Goal: Information Seeking & Learning: Learn about a topic

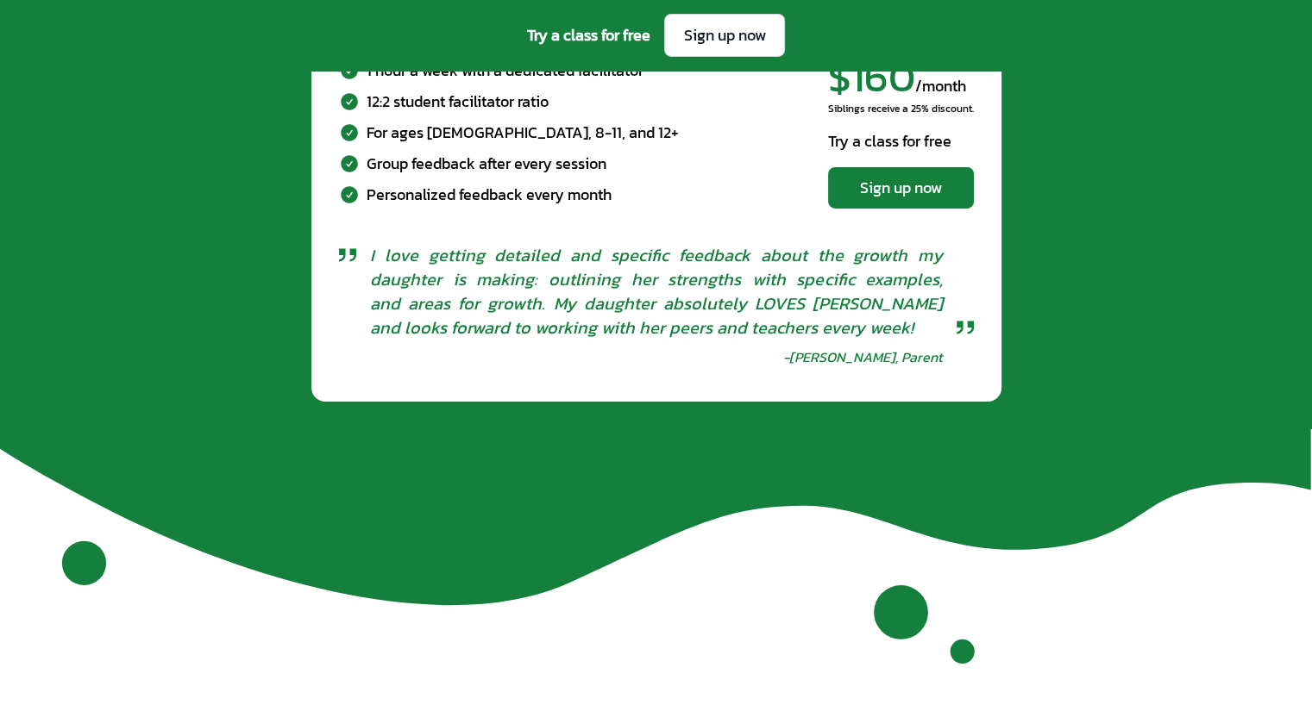
scroll to position [5511, 0]
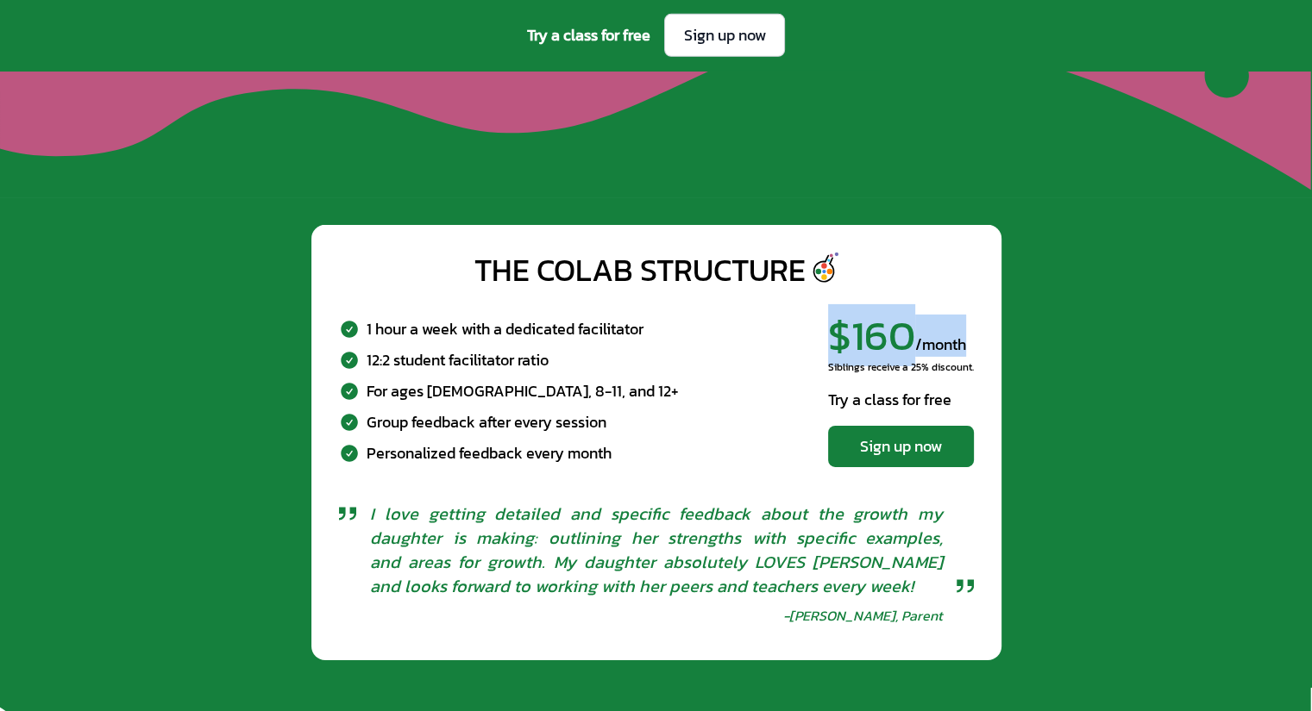
drag, startPoint x: 830, startPoint y: 348, endPoint x: 970, endPoint y: 353, distance: 139.8
click at [970, 353] on div "$160 /month" at bounding box center [901, 336] width 146 height 42
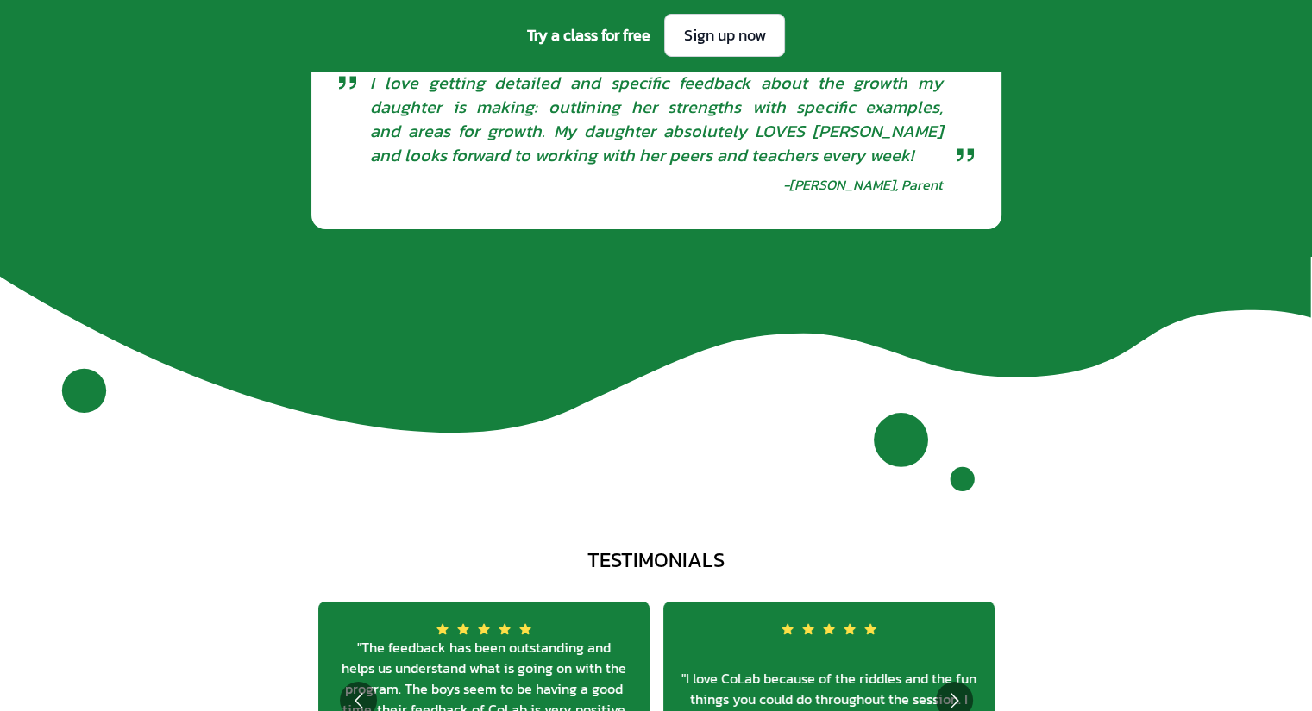
scroll to position [6287, 0]
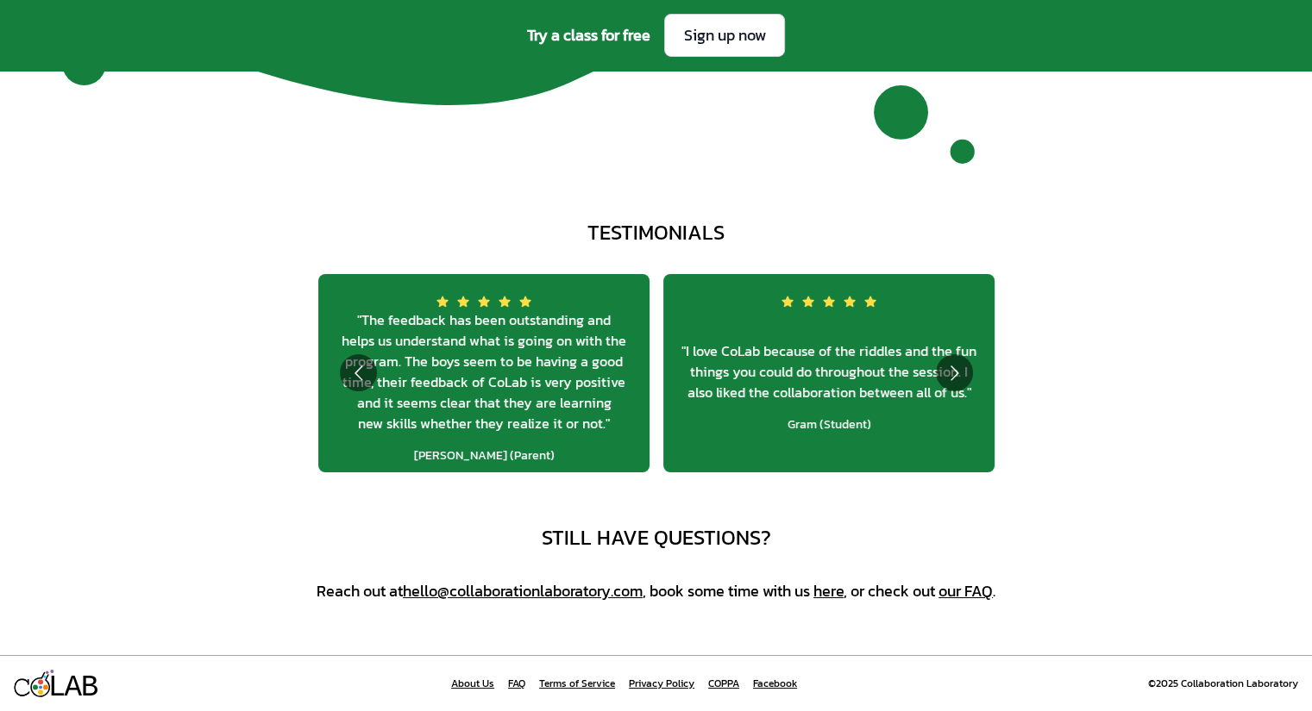
click at [982, 589] on link "our FAQ" at bounding box center [965, 591] width 54 height 23
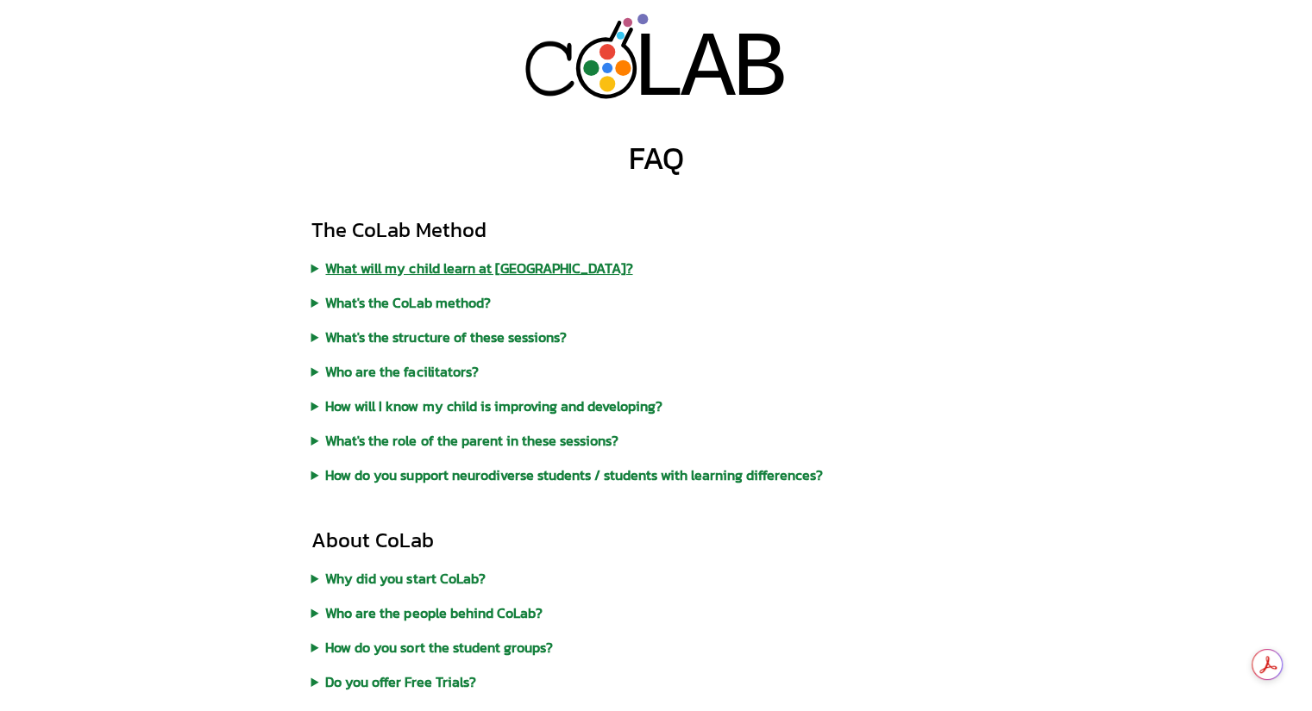
click at [462, 260] on summary "What will my child learn at [GEOGRAPHIC_DATA]?" at bounding box center [656, 268] width 690 height 21
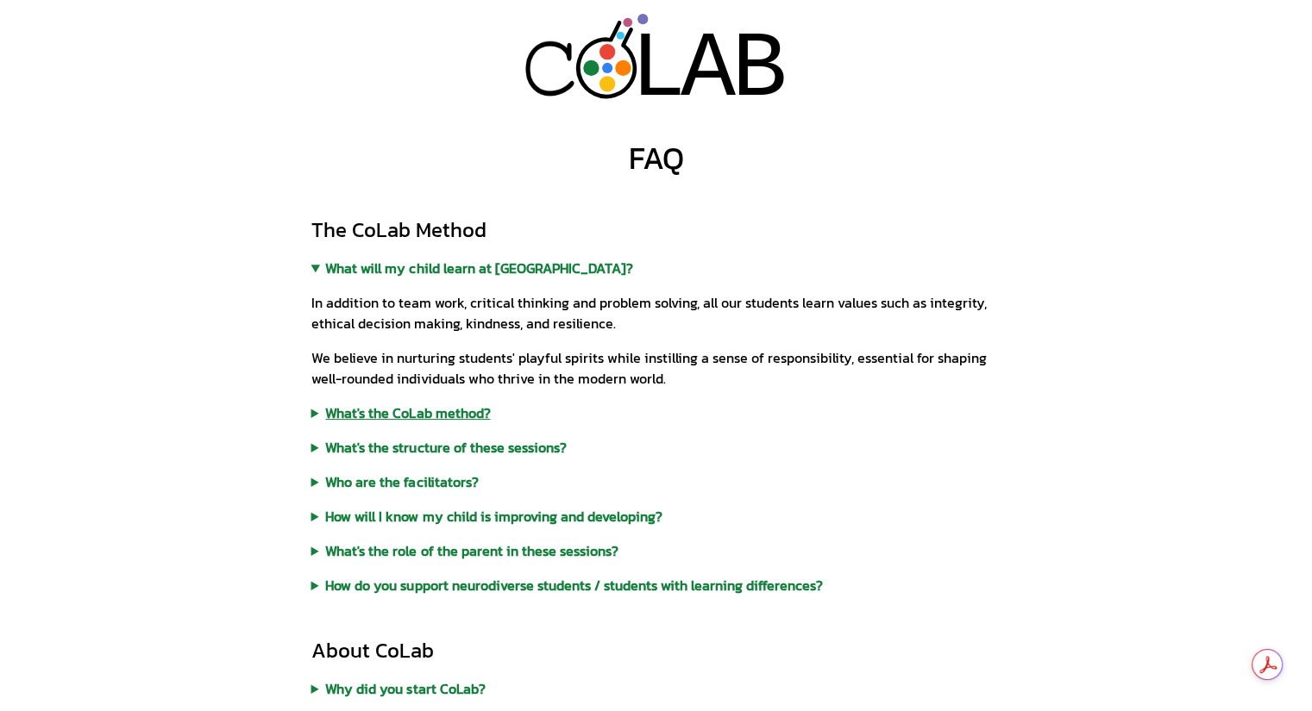
click at [313, 413] on summary "What's the CoLab method?" at bounding box center [656, 413] width 690 height 21
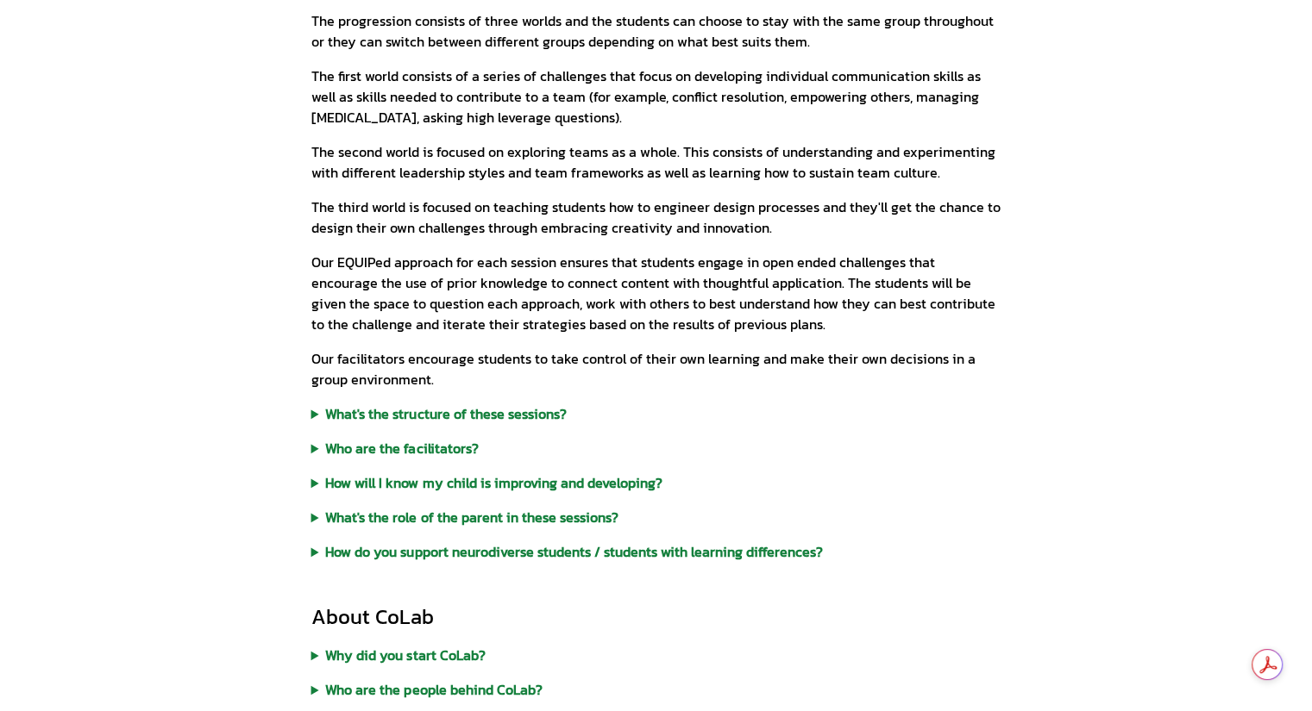
scroll to position [517, 0]
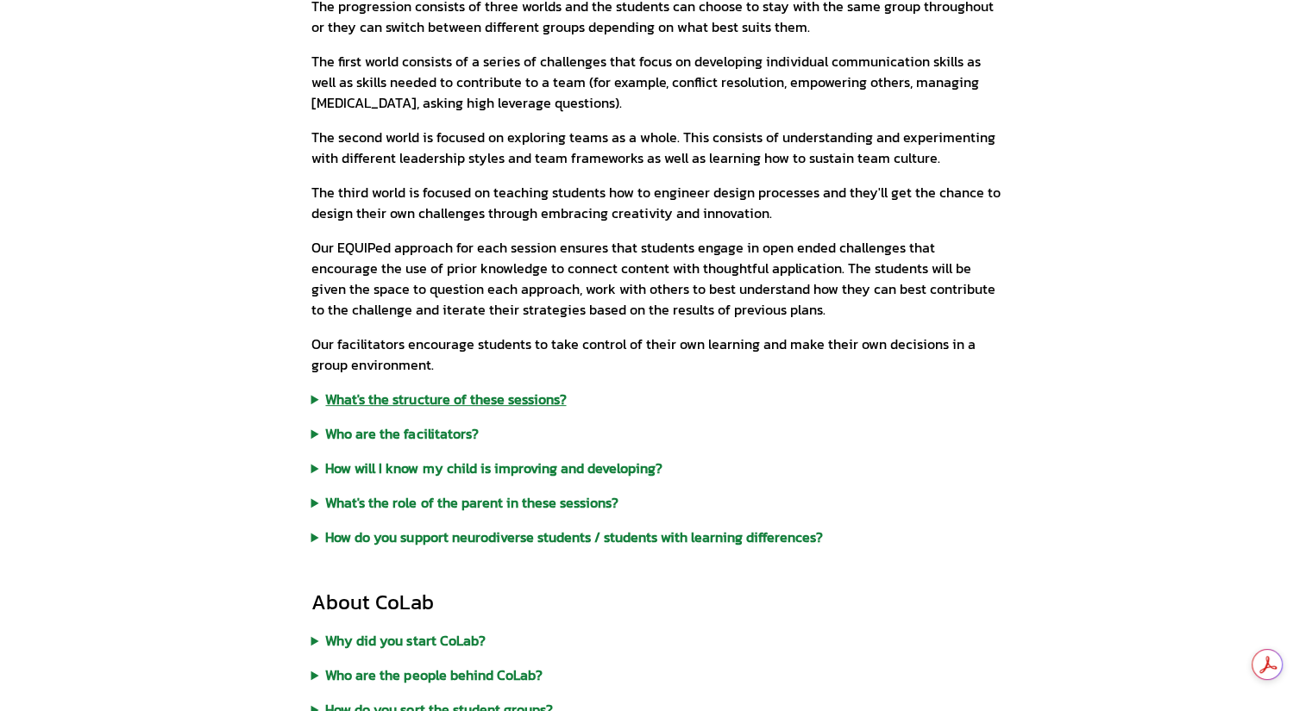
click at [313, 401] on summary "What's the structure of these sessions?" at bounding box center [656, 399] width 690 height 21
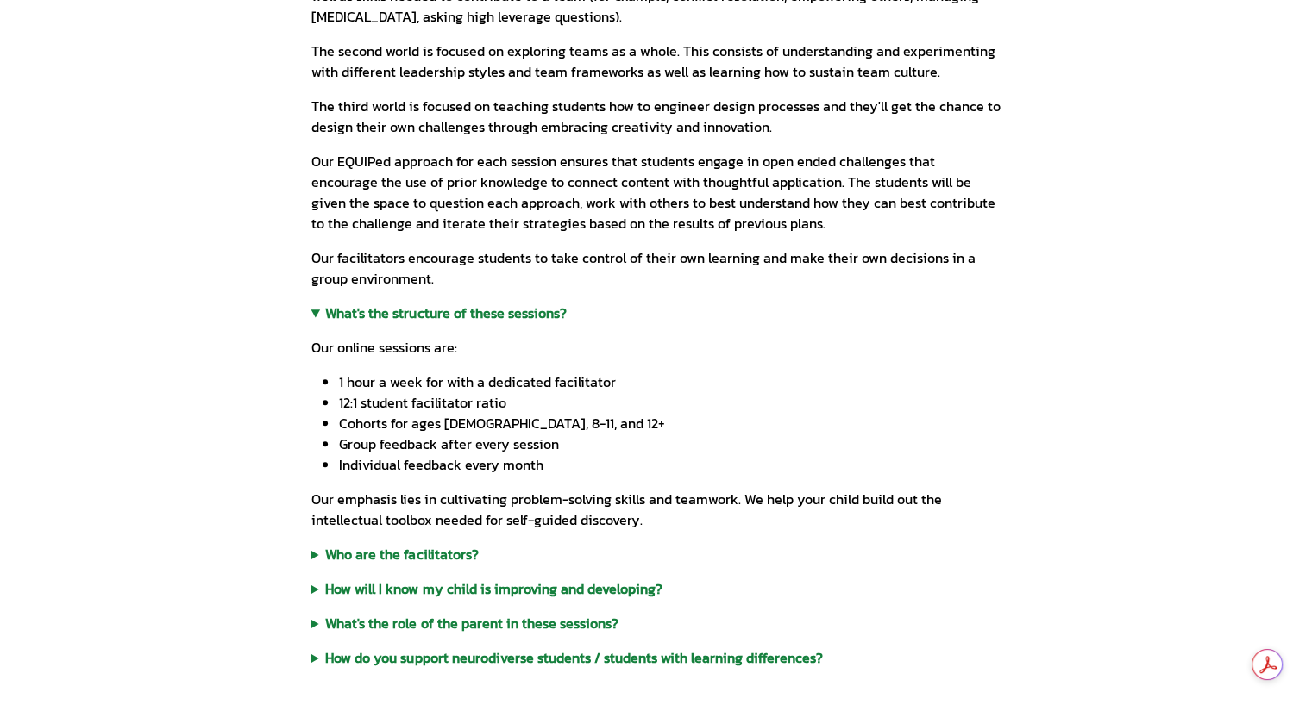
scroll to position [690, 0]
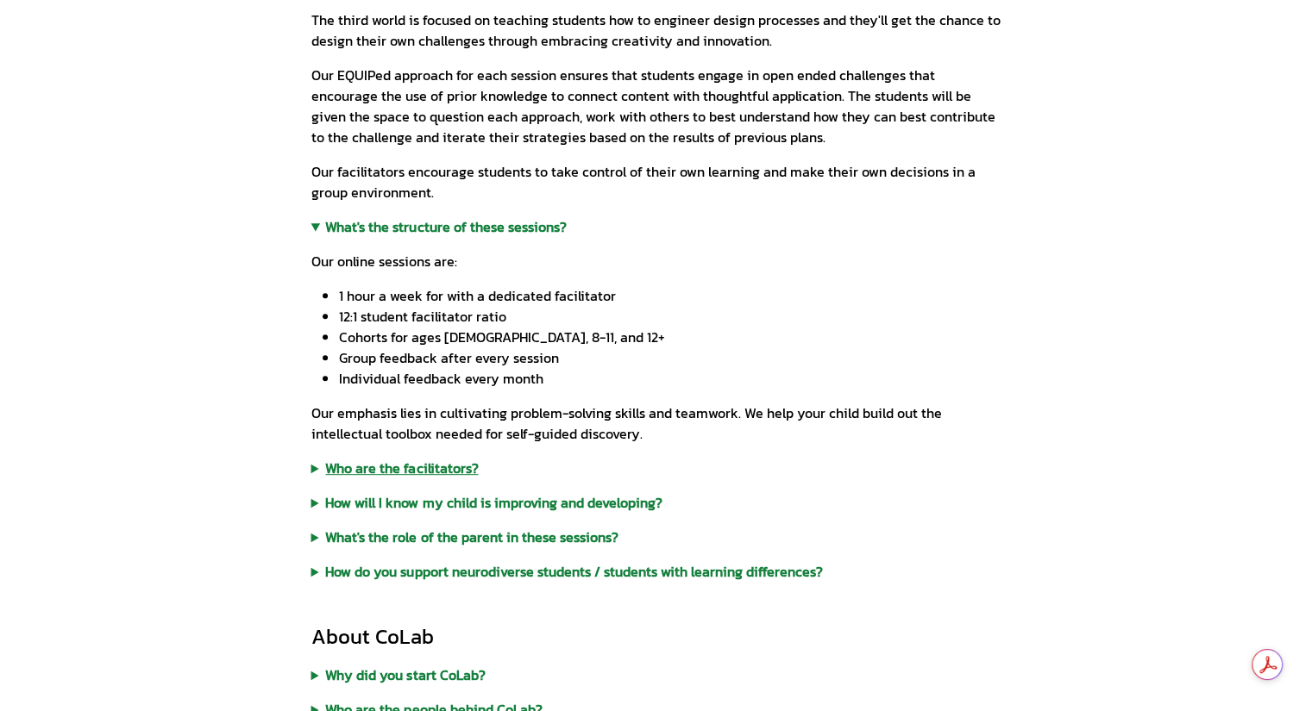
click at [320, 467] on summary "Who are the facilitators?" at bounding box center [656, 468] width 690 height 21
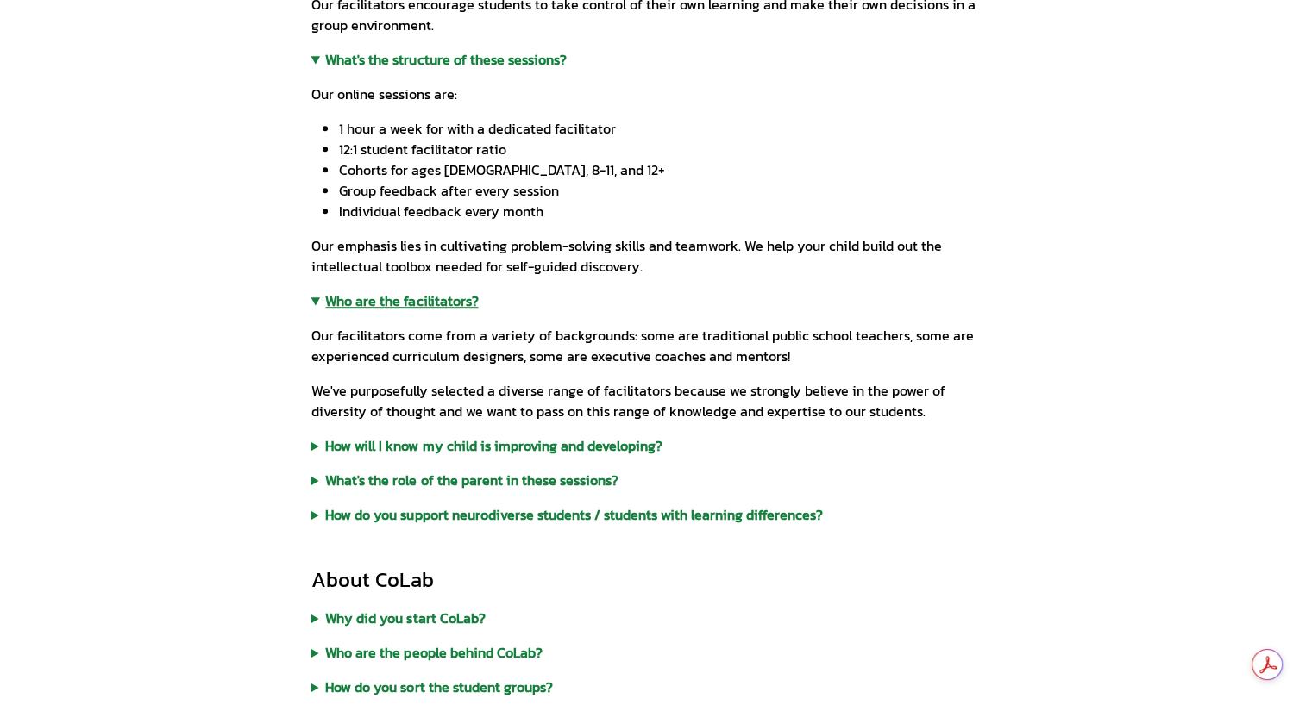
scroll to position [862, 0]
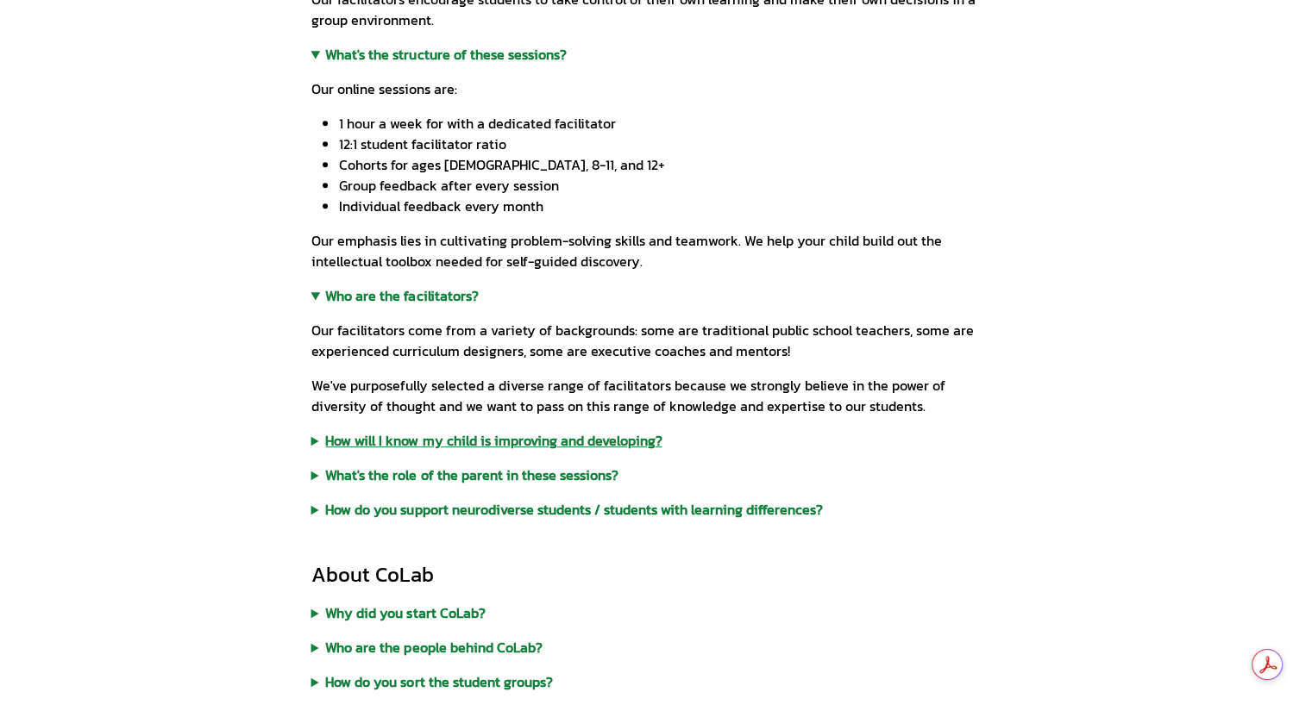
click at [616, 447] on summary "How will I know my child is improving and developing?" at bounding box center [656, 440] width 690 height 21
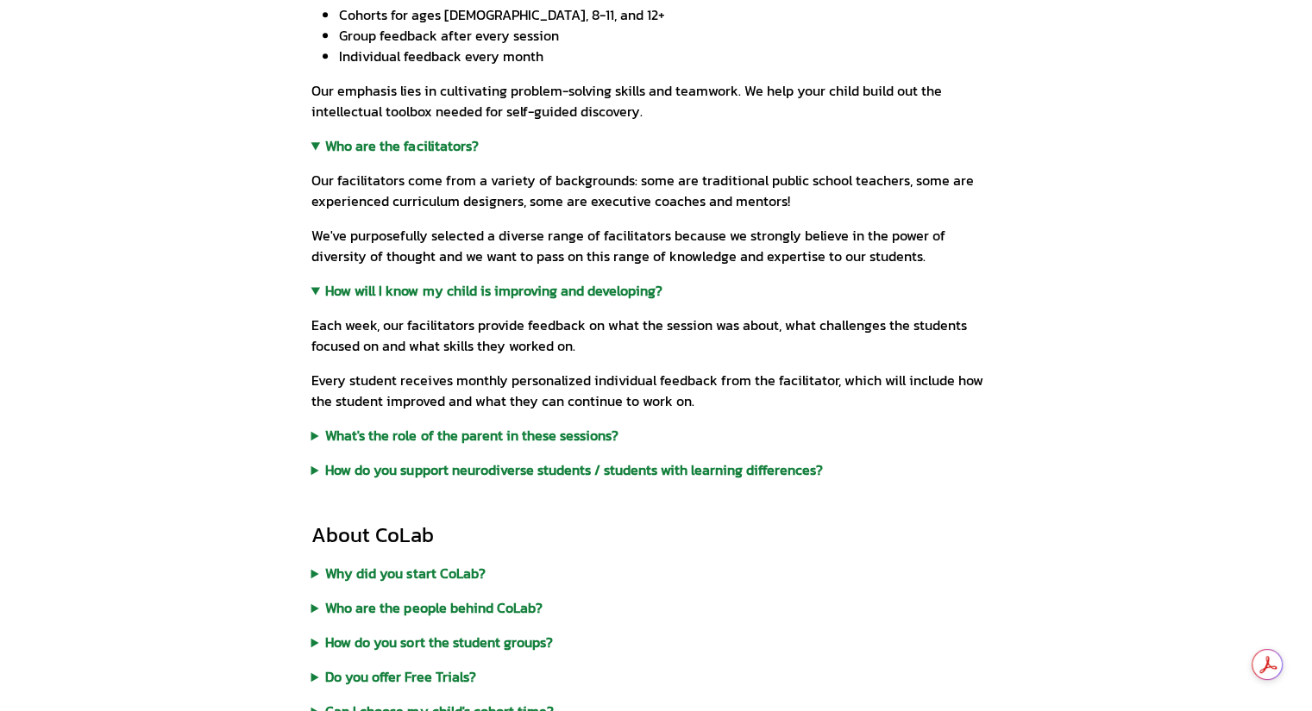
scroll to position [1035, 0]
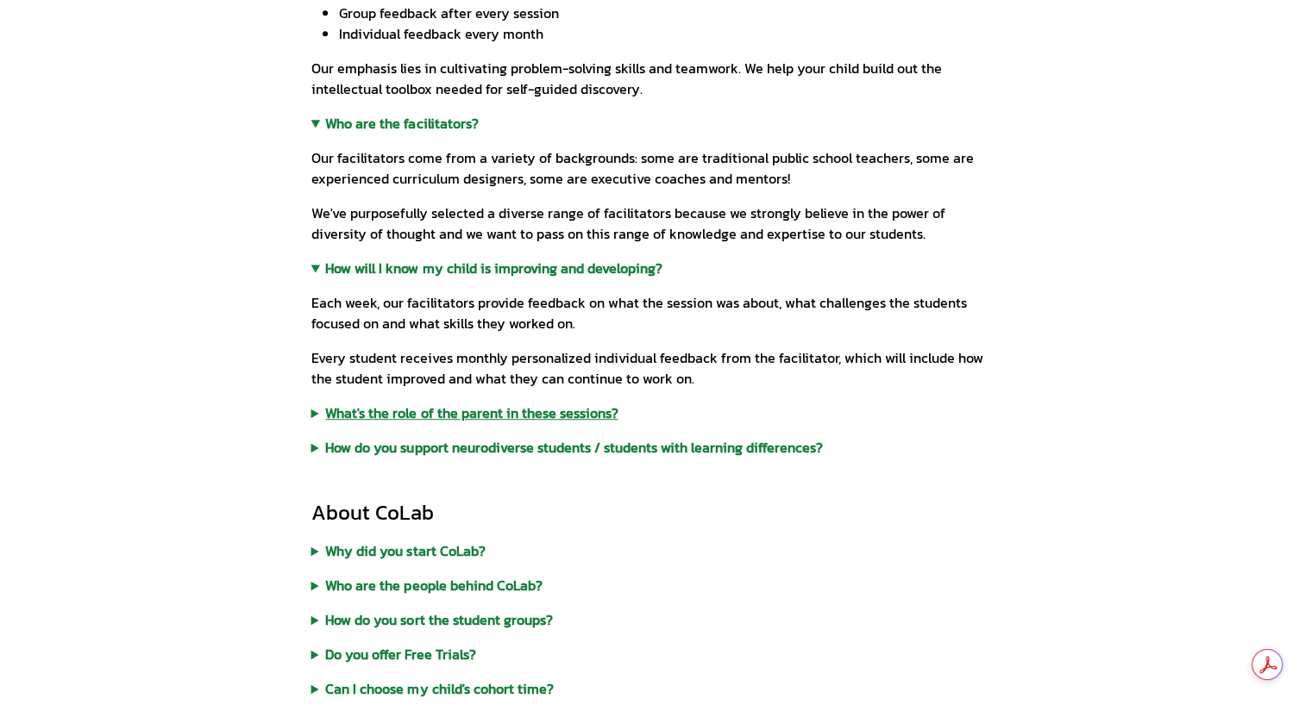
click at [544, 415] on summary "What's the role of the parent in these sessions?" at bounding box center [656, 413] width 690 height 21
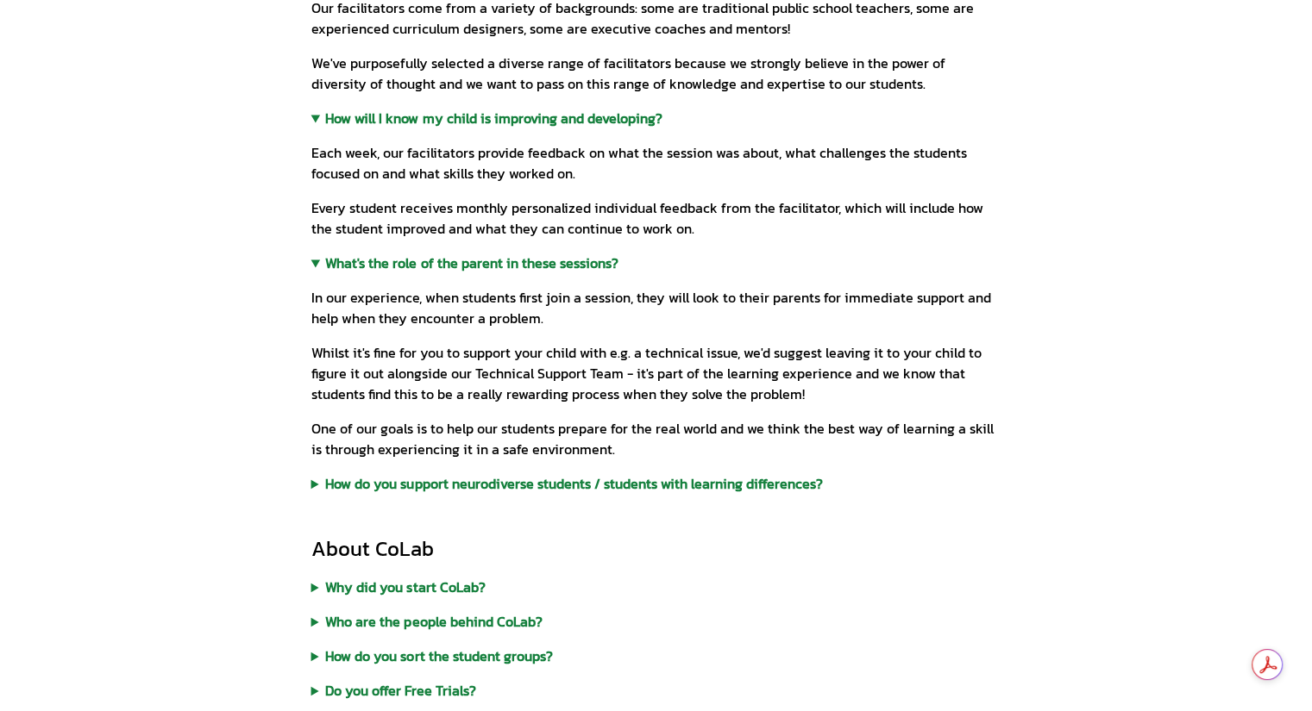
scroll to position [1207, 0]
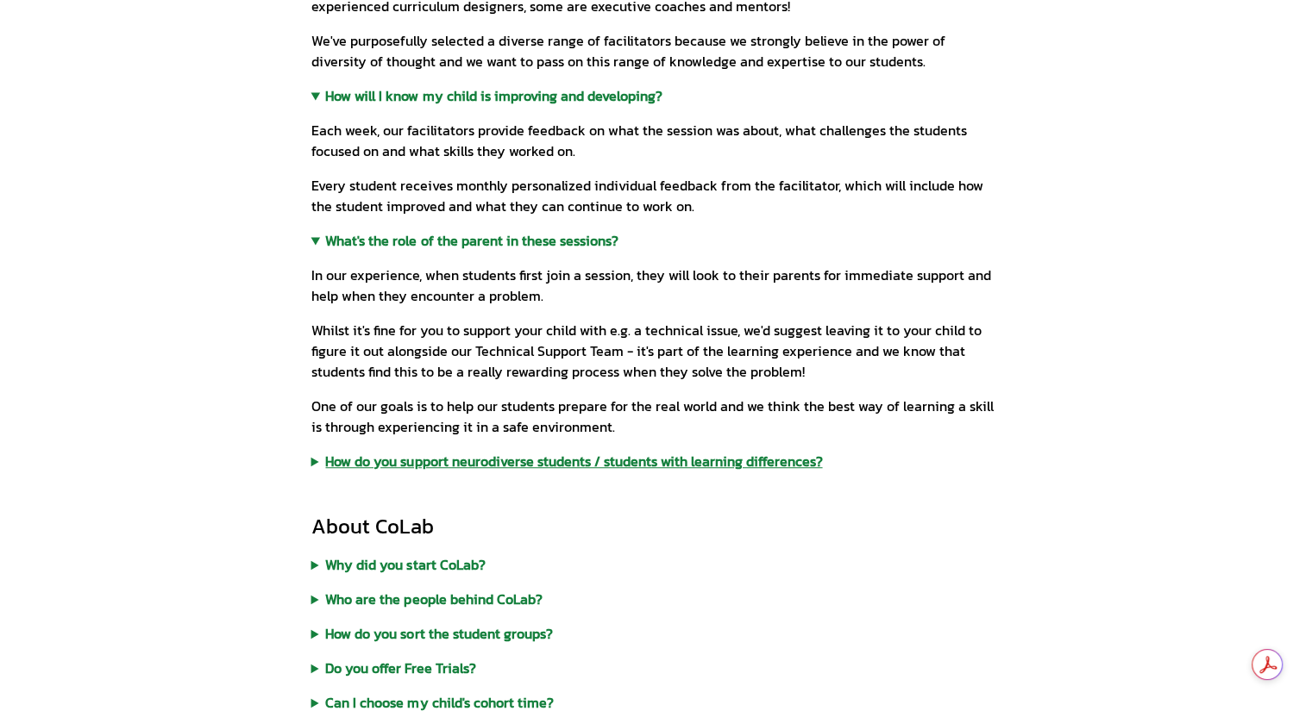
click at [765, 467] on summary "How do you support neurodiverse students / students with learning differences?" at bounding box center [656, 461] width 690 height 21
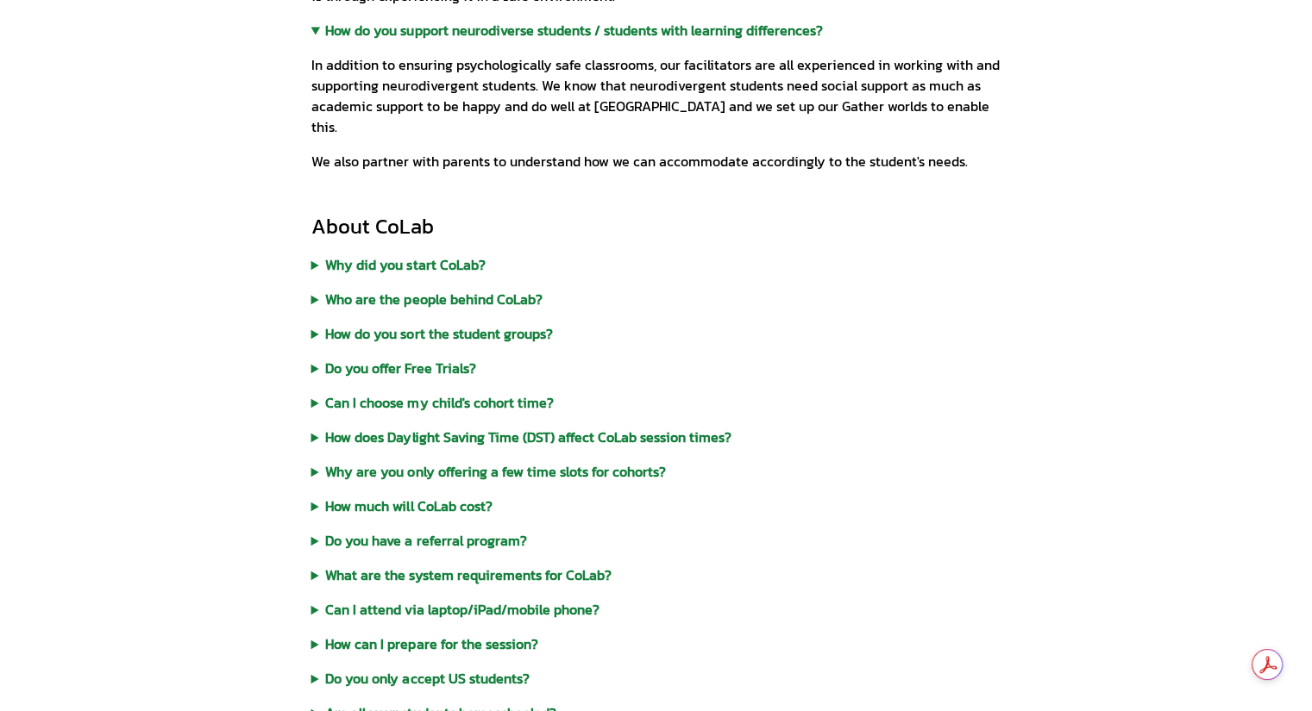
scroll to position [1725, 0]
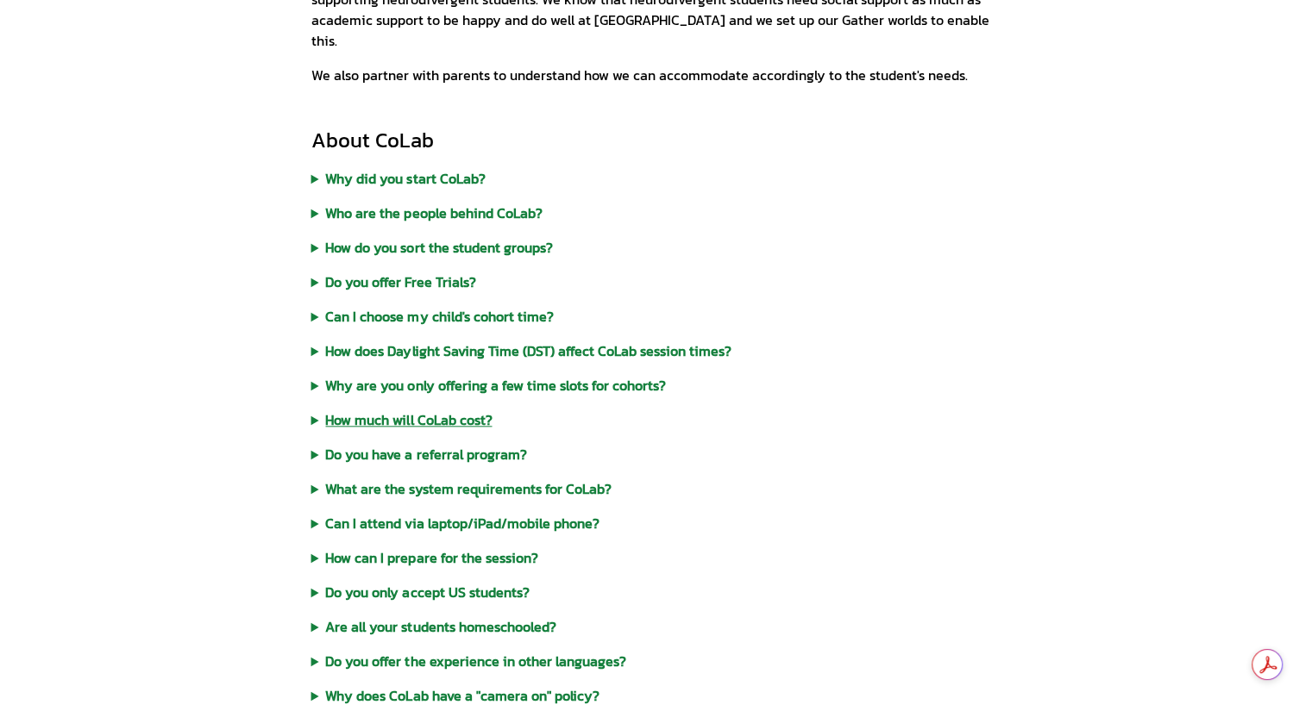
click at [444, 410] on summary "How much will CoLab cost?" at bounding box center [656, 420] width 690 height 21
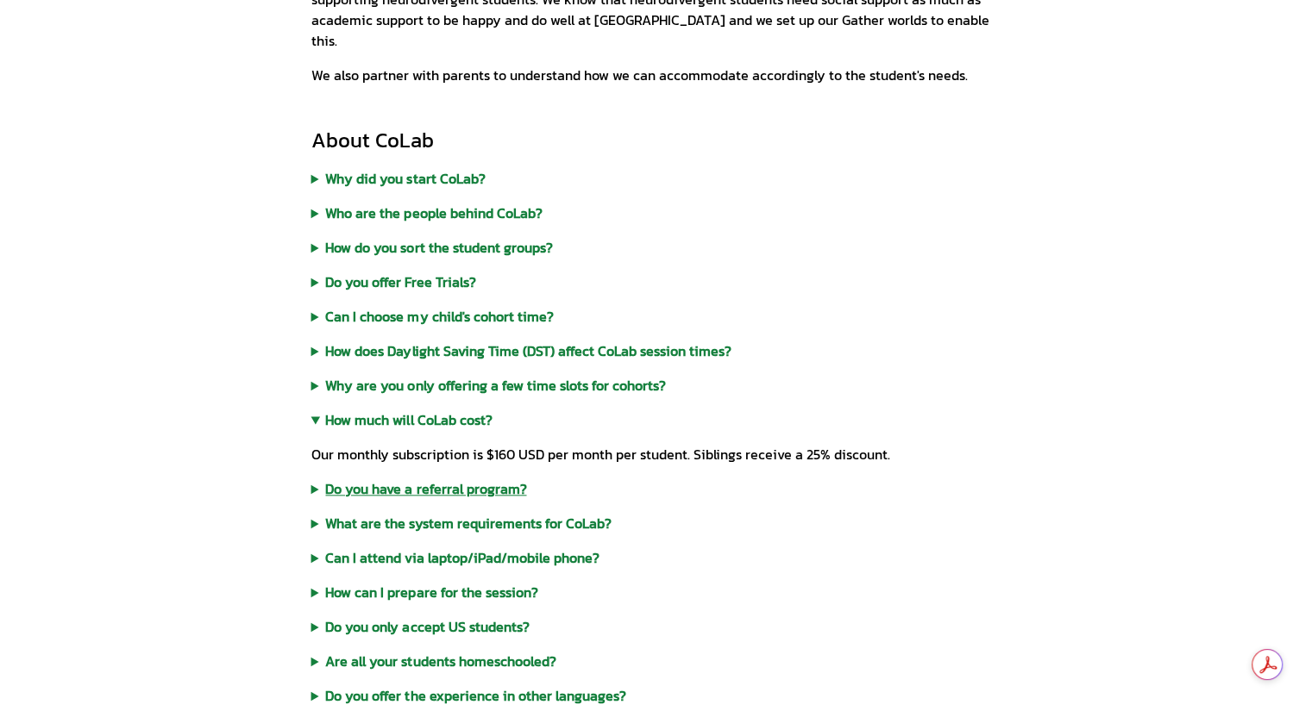
click at [442, 479] on summary "Do you have a referral program?" at bounding box center [656, 489] width 690 height 21
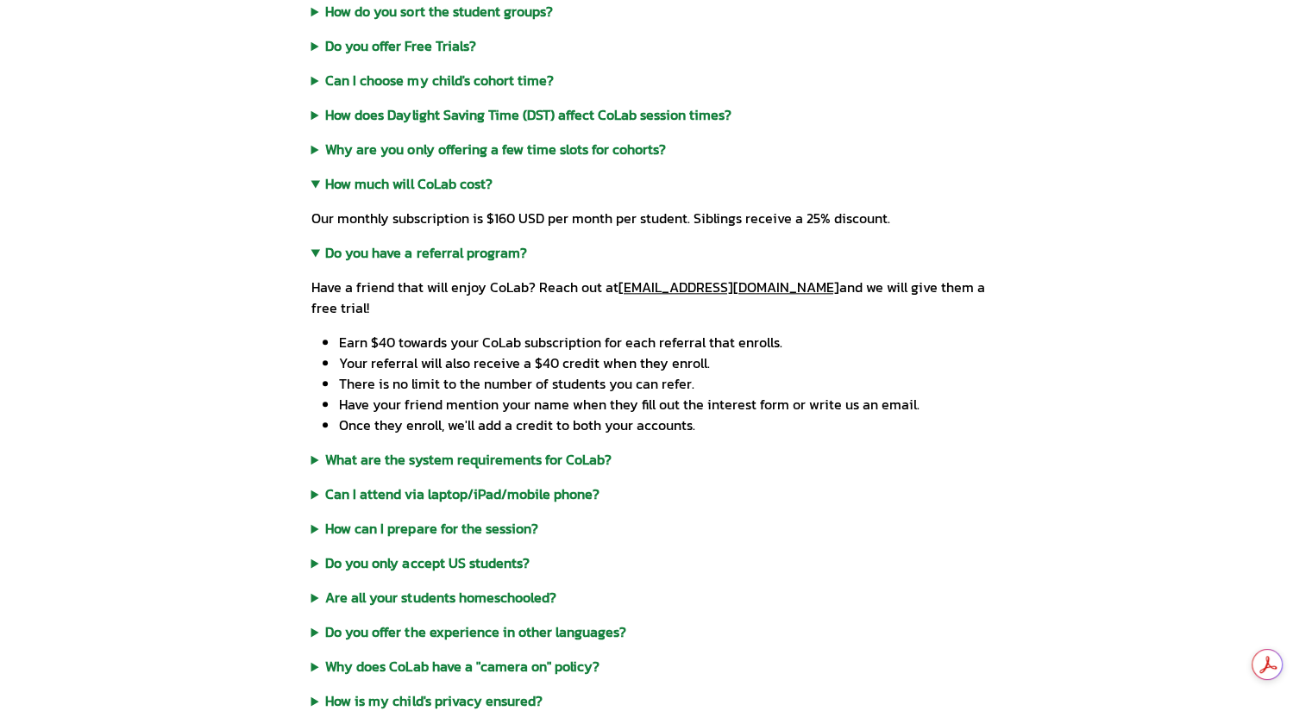
scroll to position [1983, 0]
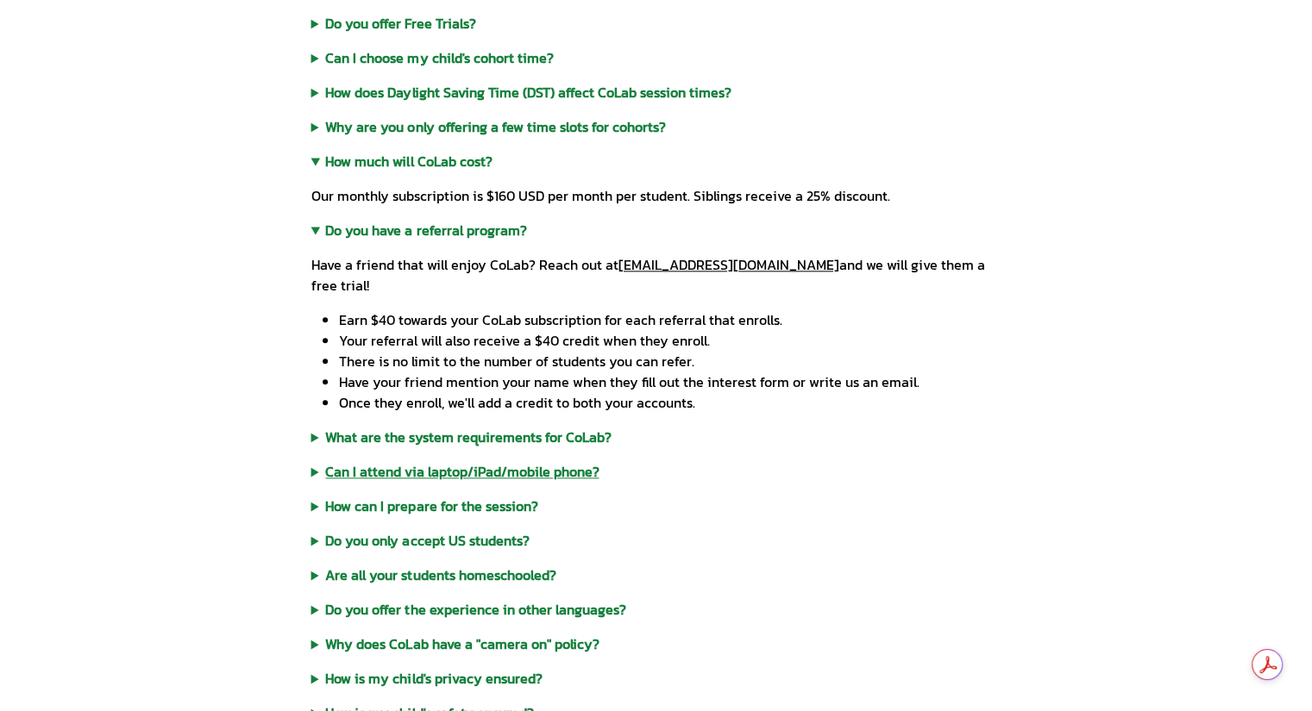
click at [535, 461] on summary "Can I attend via laptop/iPad/mobile phone?" at bounding box center [656, 471] width 690 height 21
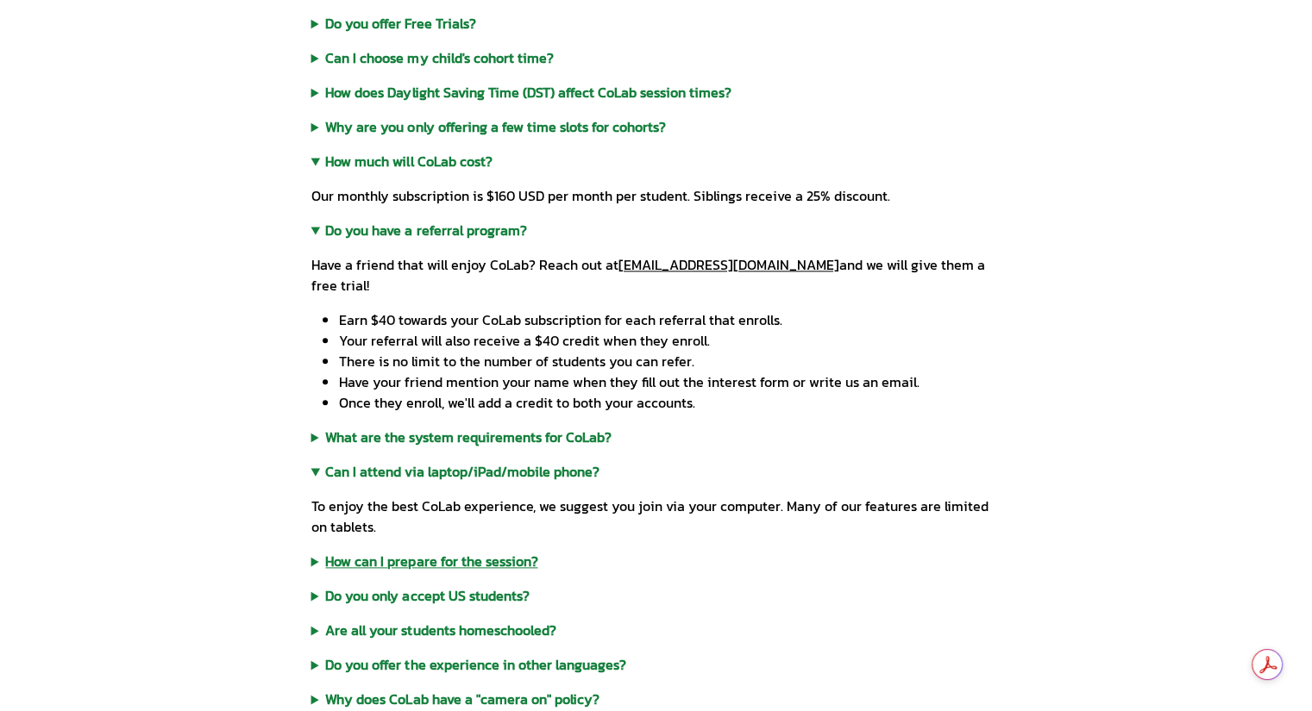
click at [508, 551] on summary "How can I prepare for the session?" at bounding box center [656, 561] width 690 height 21
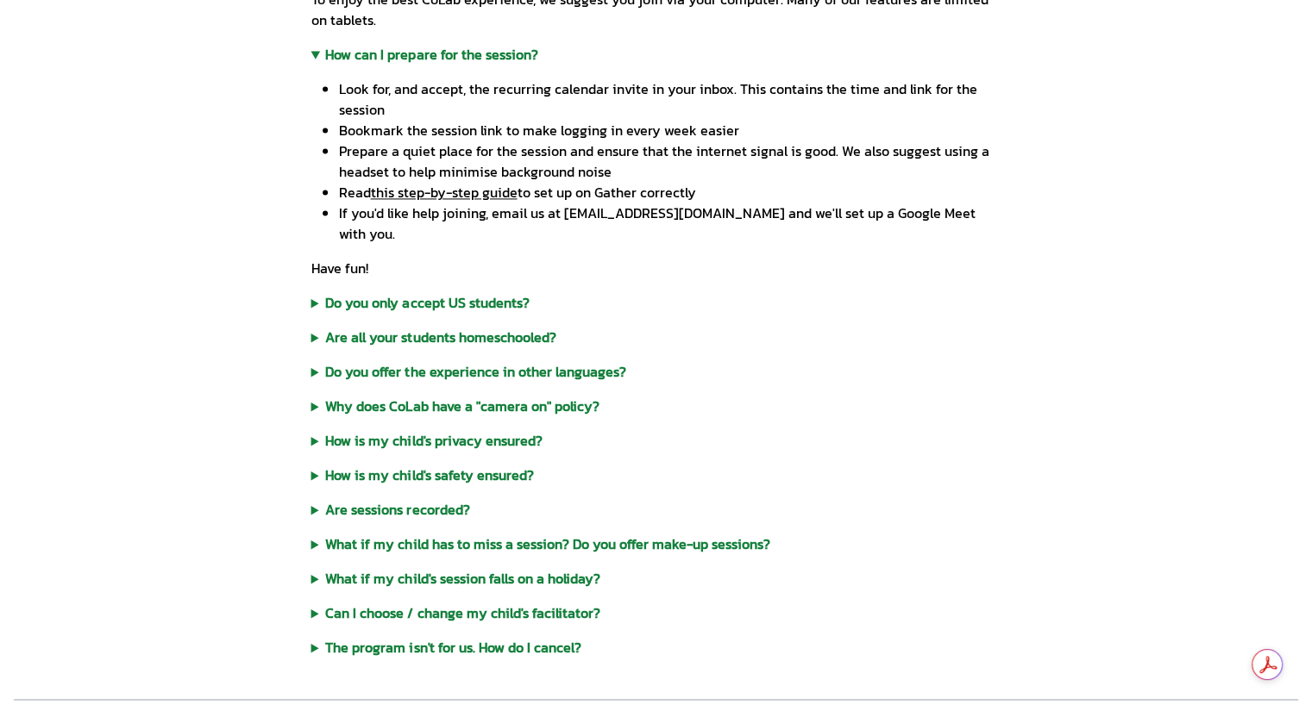
scroll to position [2501, 0]
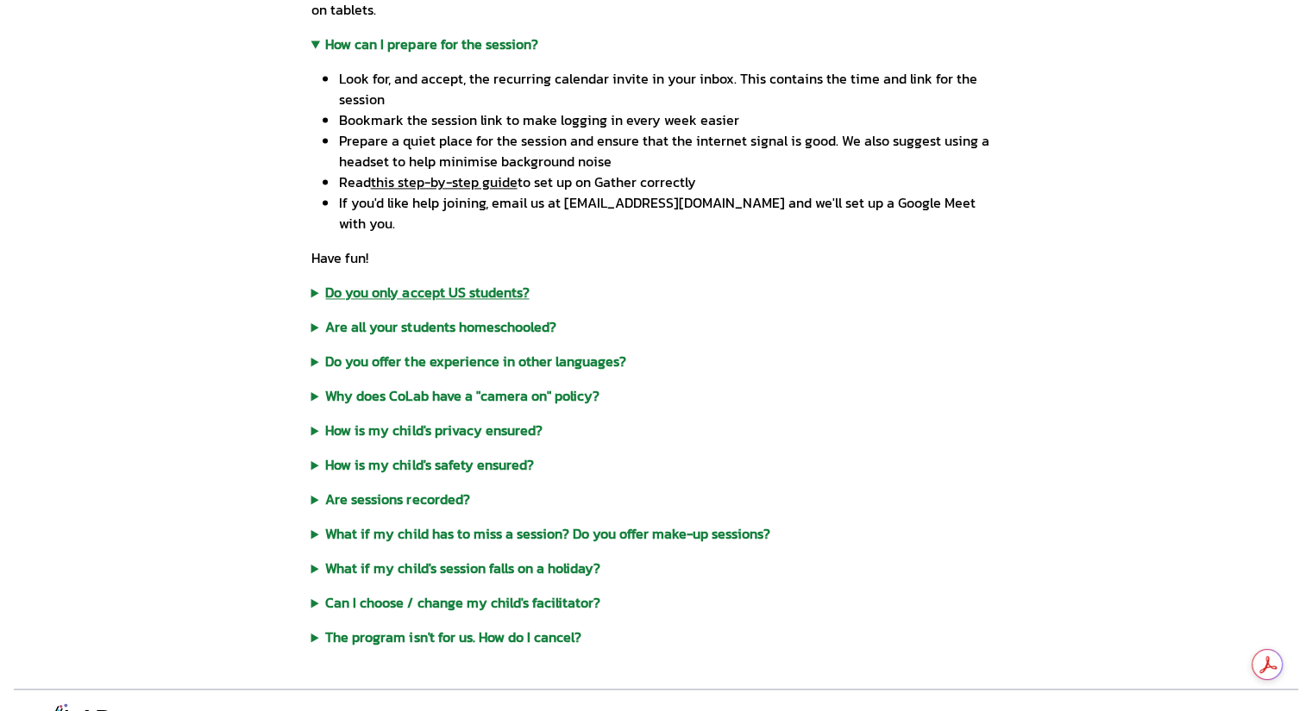
click at [452, 282] on summary "Do you only accept US students?" at bounding box center [656, 292] width 690 height 21
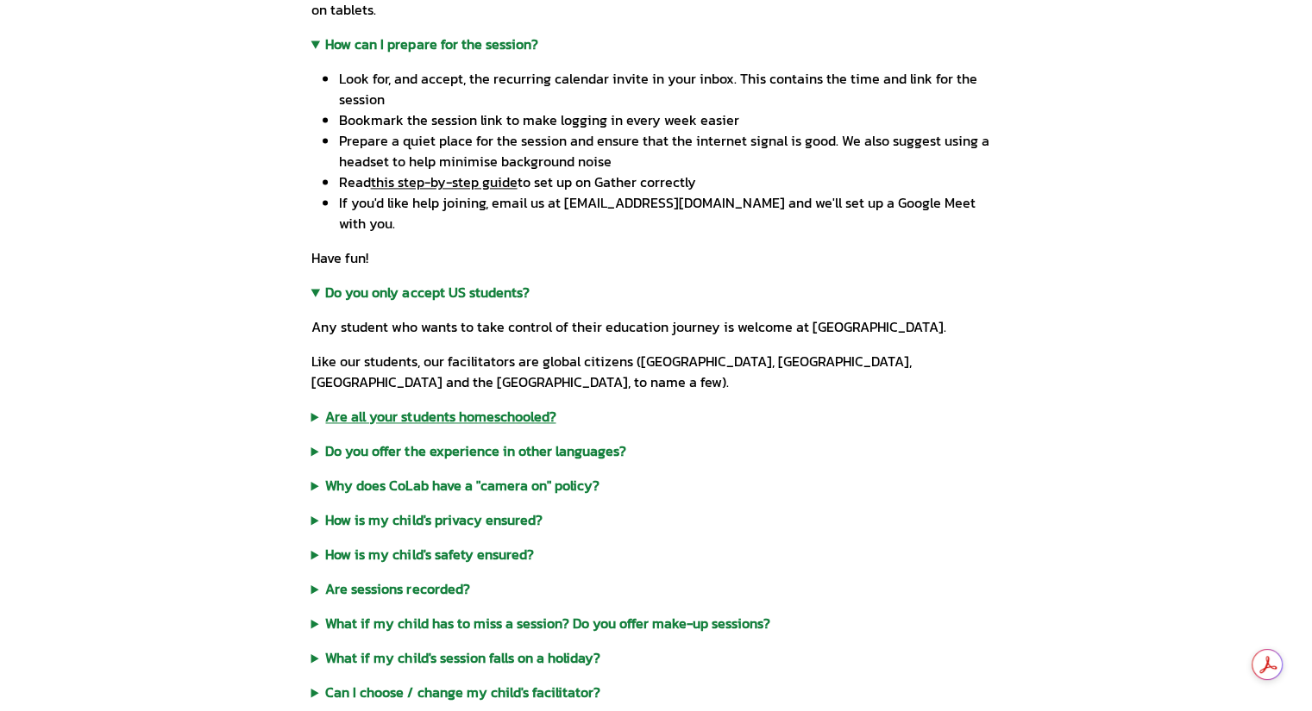
click at [499, 406] on summary "Are all your students homeschooled?" at bounding box center [656, 416] width 690 height 21
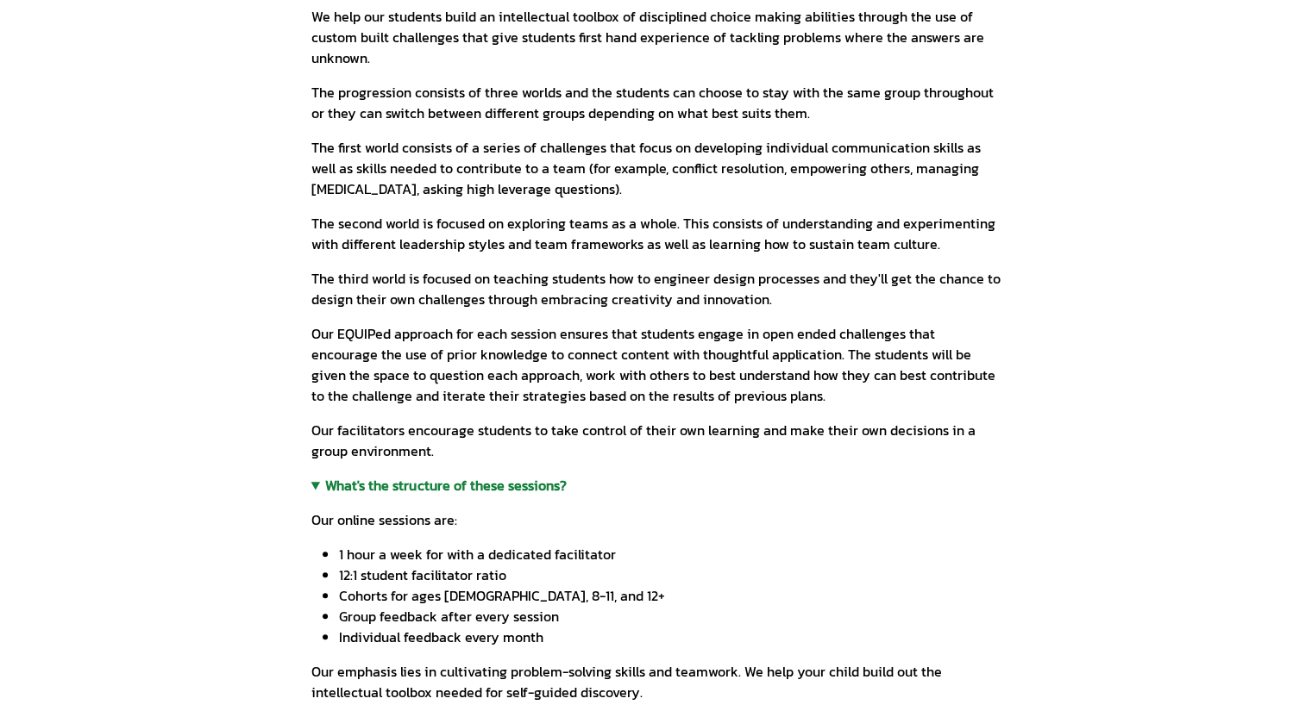
scroll to position [0, 0]
